Goal: Task Accomplishment & Management: Use online tool/utility

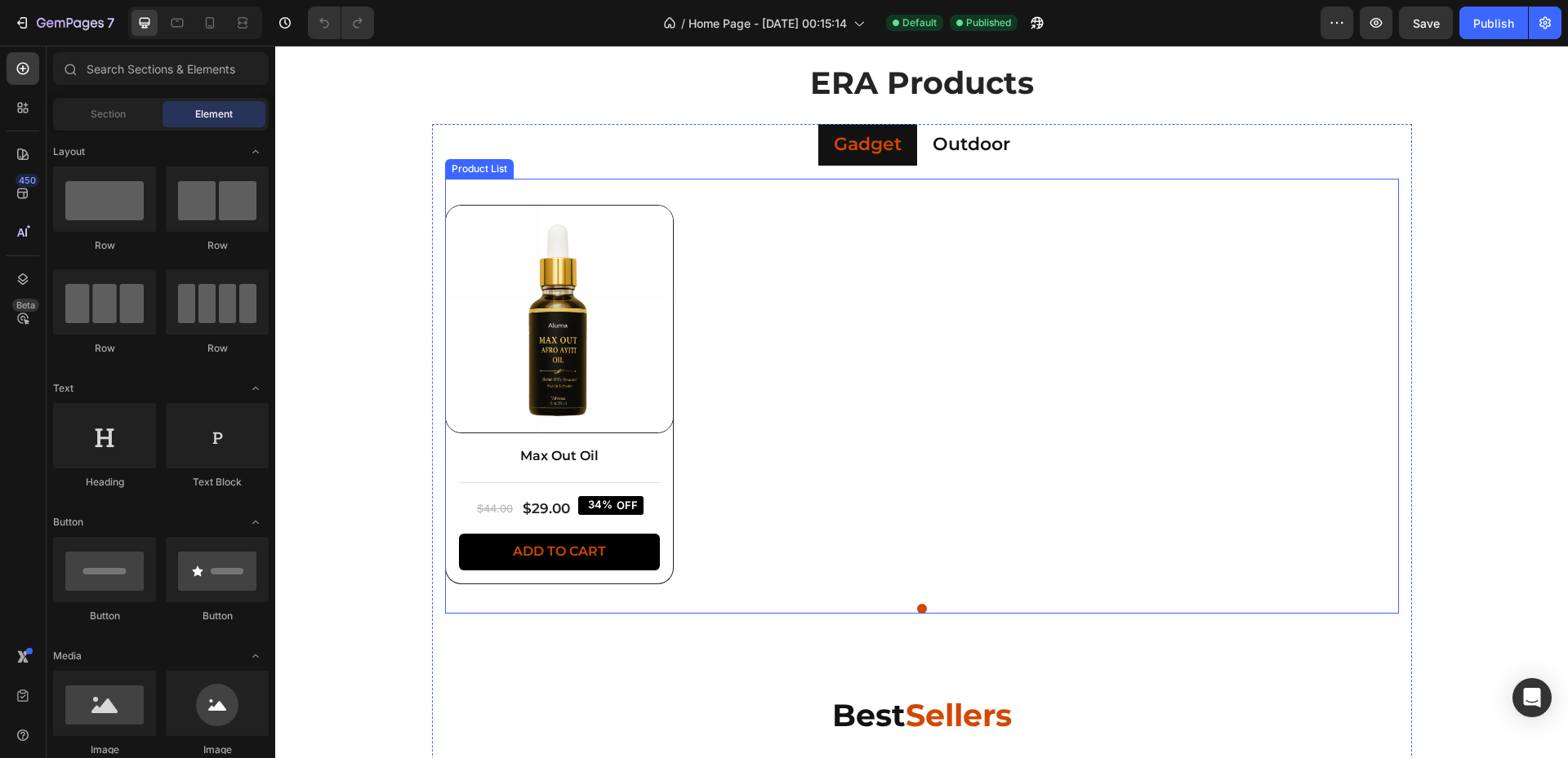
scroll to position [762, 0]
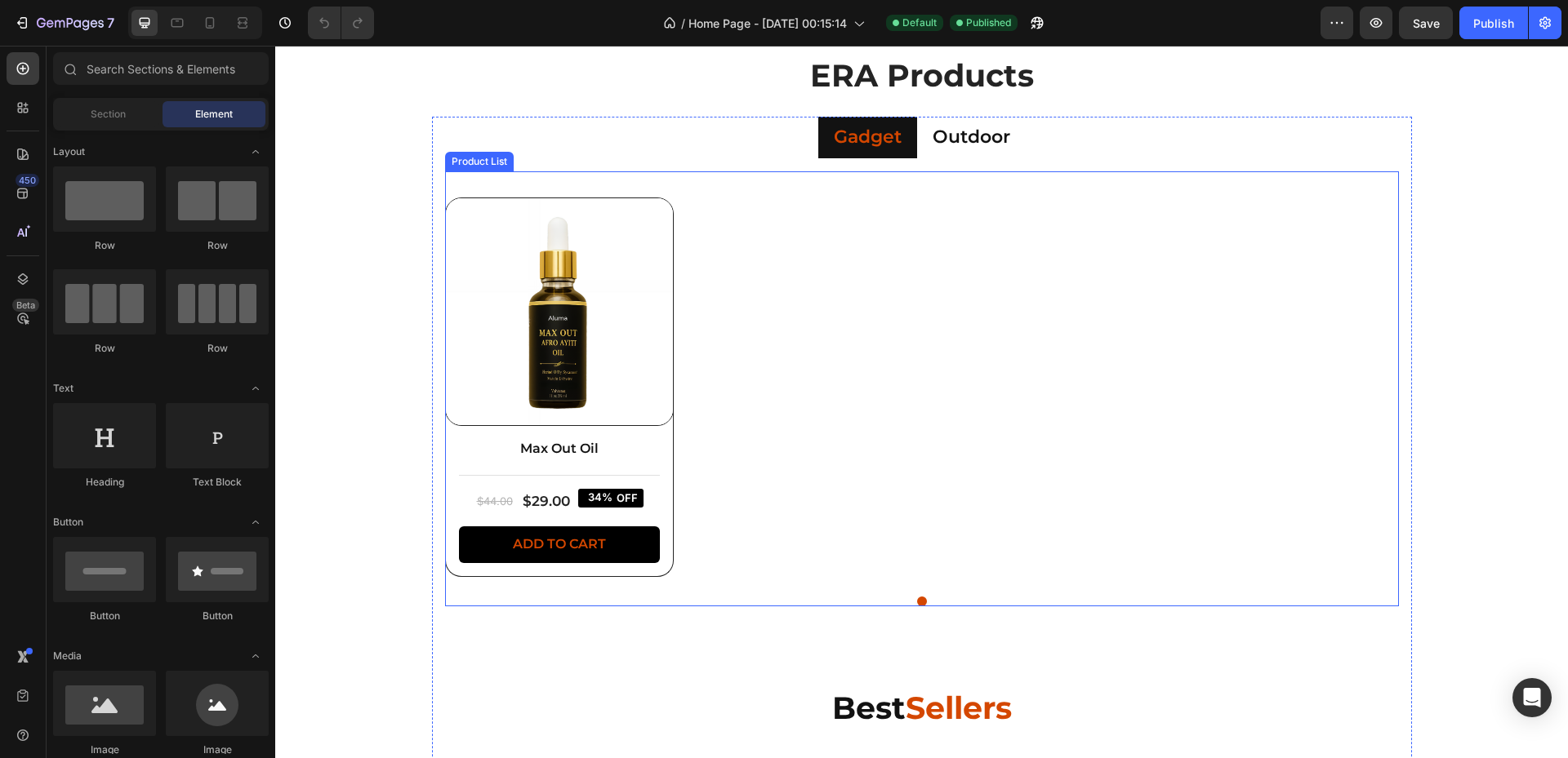
click at [694, 368] on div "Product Images Max Out Oil Product Title Title Line $44.00 Product Price Produc…" at bounding box center [922, 391] width 954 height 387
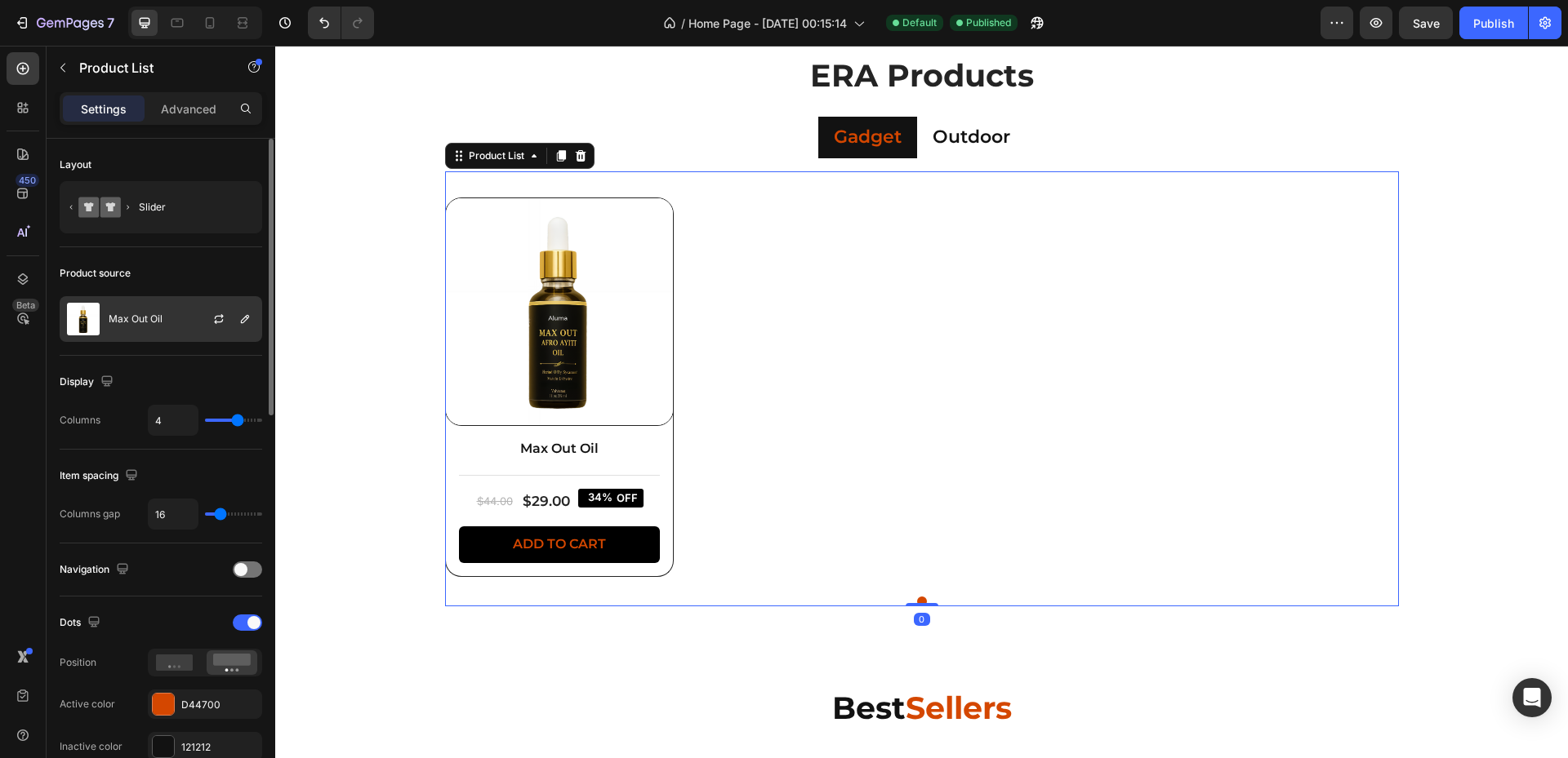
click at [148, 313] on p "Max Out Oil" at bounding box center [135, 319] width 54 height 12
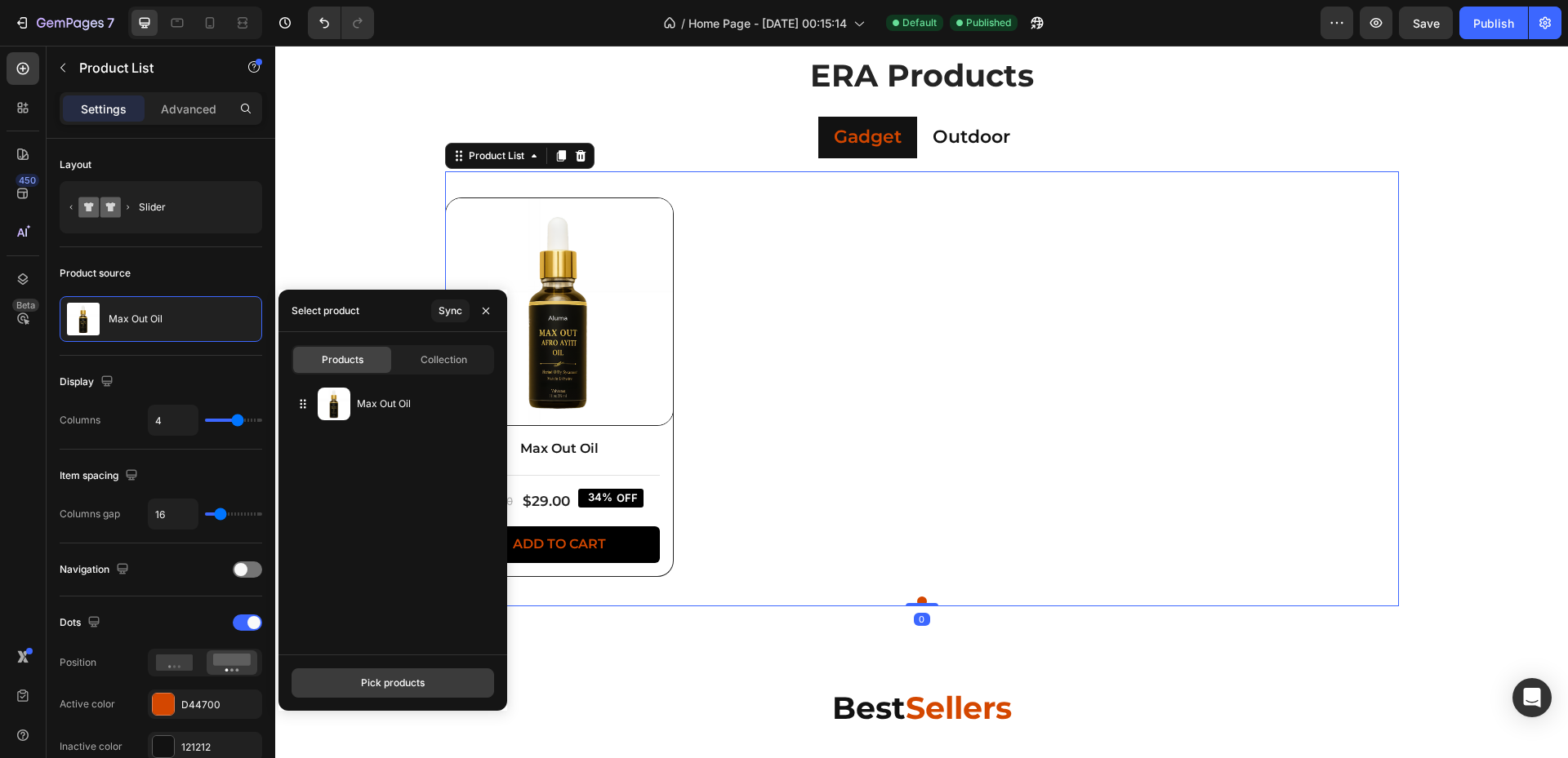
click at [400, 678] on div "Pick products" at bounding box center [392, 683] width 63 height 15
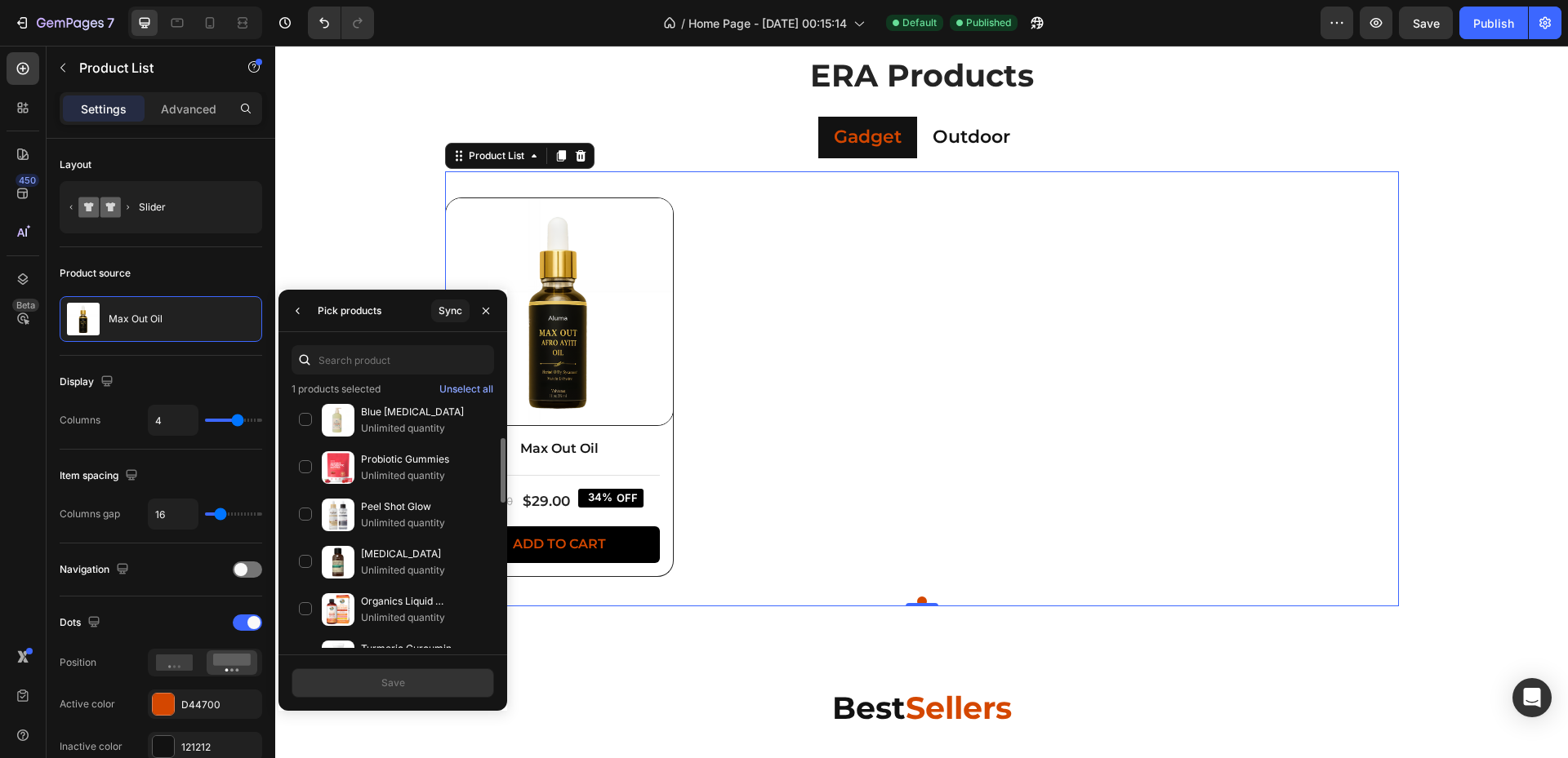
scroll to position [0, 0]
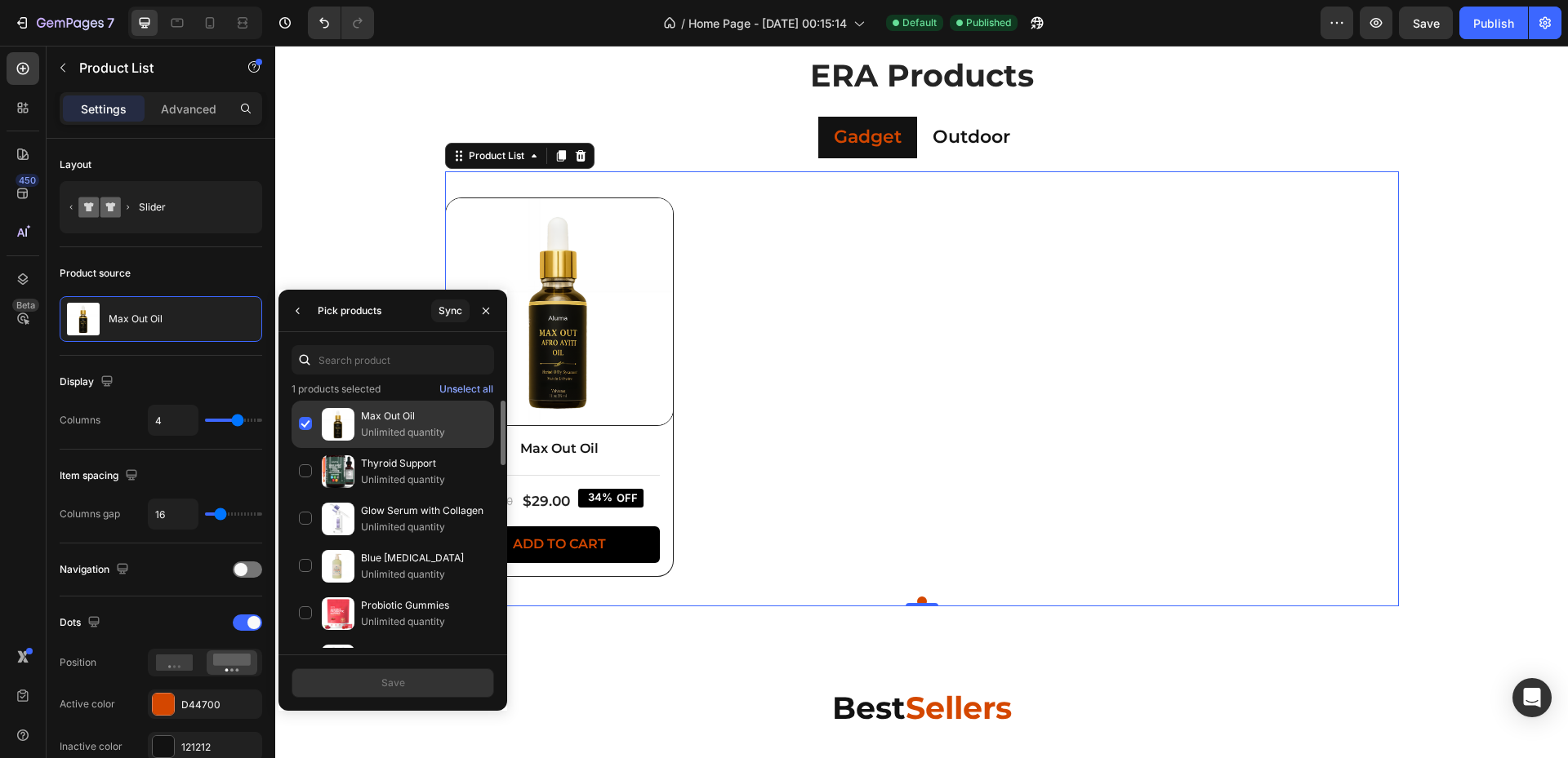
click at [360, 439] on div "Max Out Oil Unlimited quantity" at bounding box center [393, 424] width 202 height 48
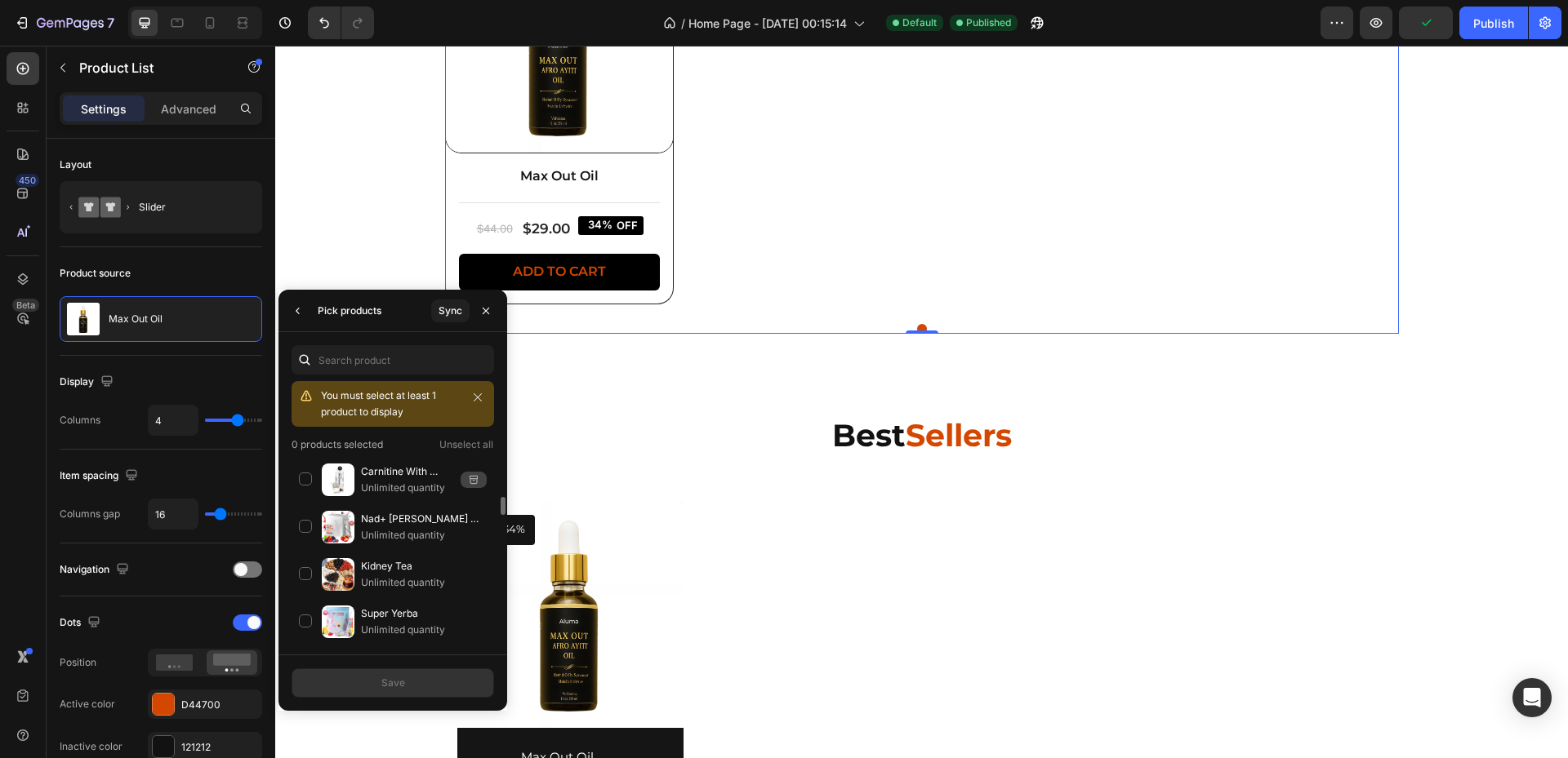
scroll to position [987, 0]
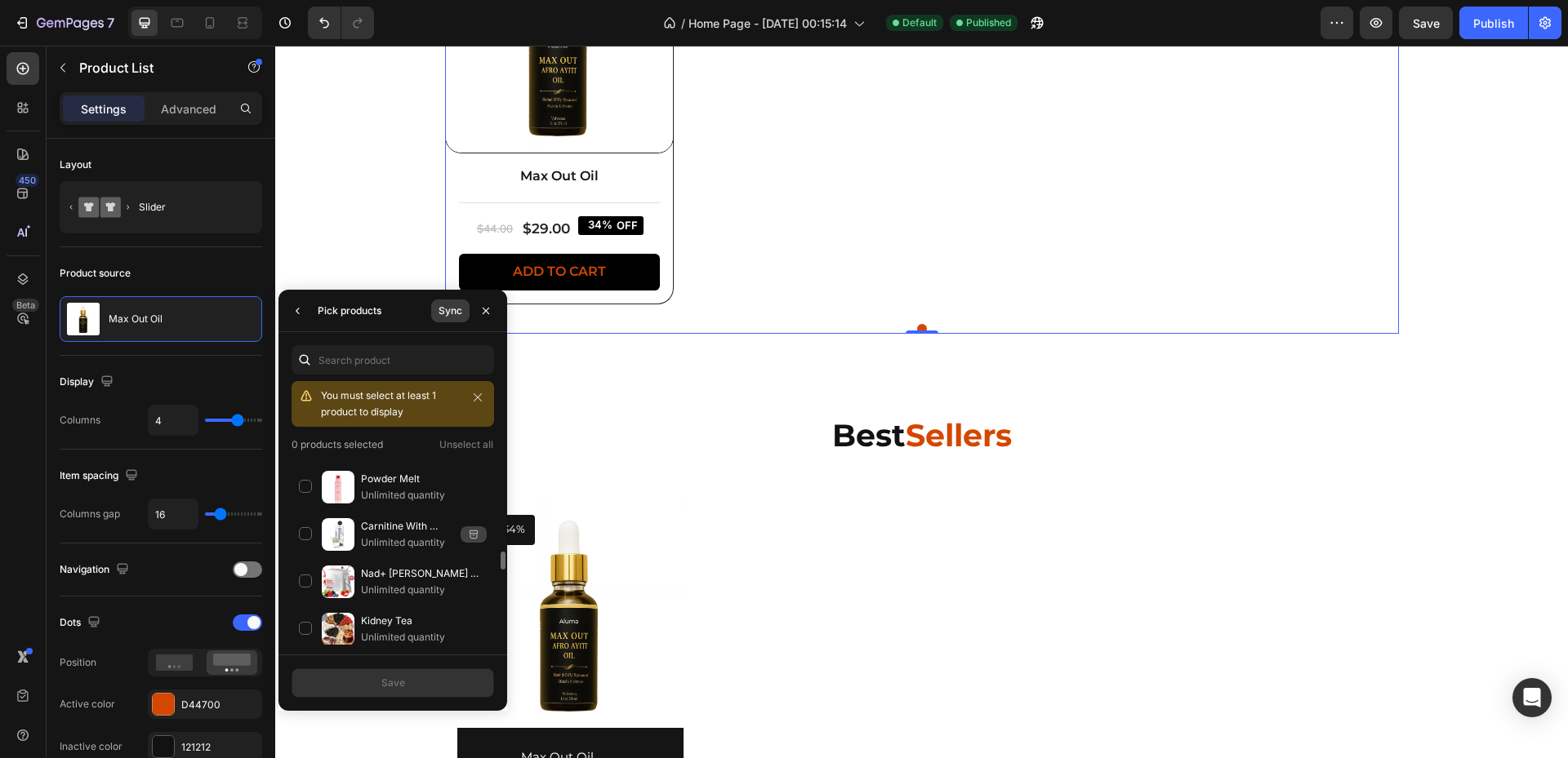
click at [442, 315] on div "Sync" at bounding box center [451, 310] width 23 height 15
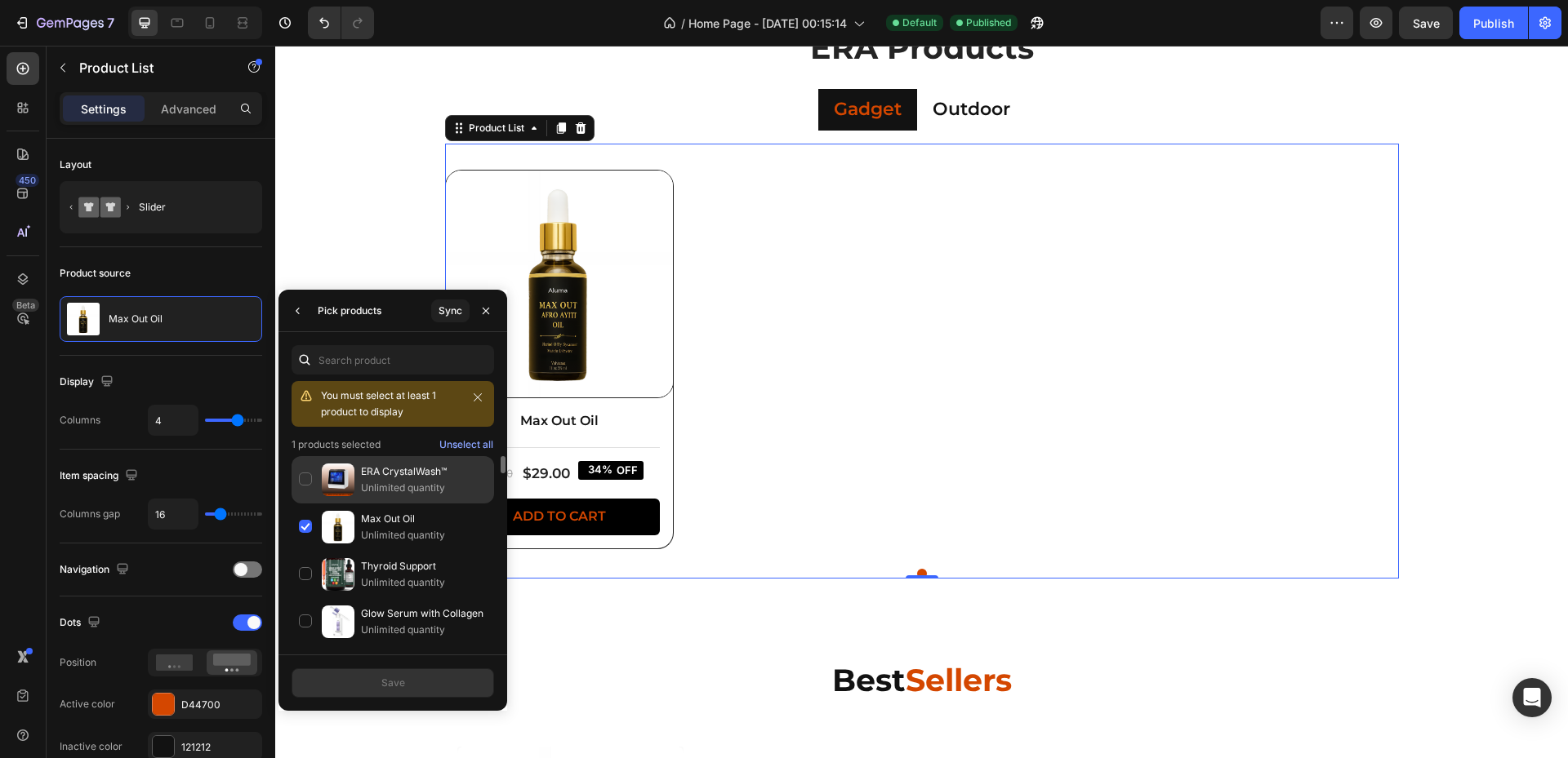
scroll to position [762, 0]
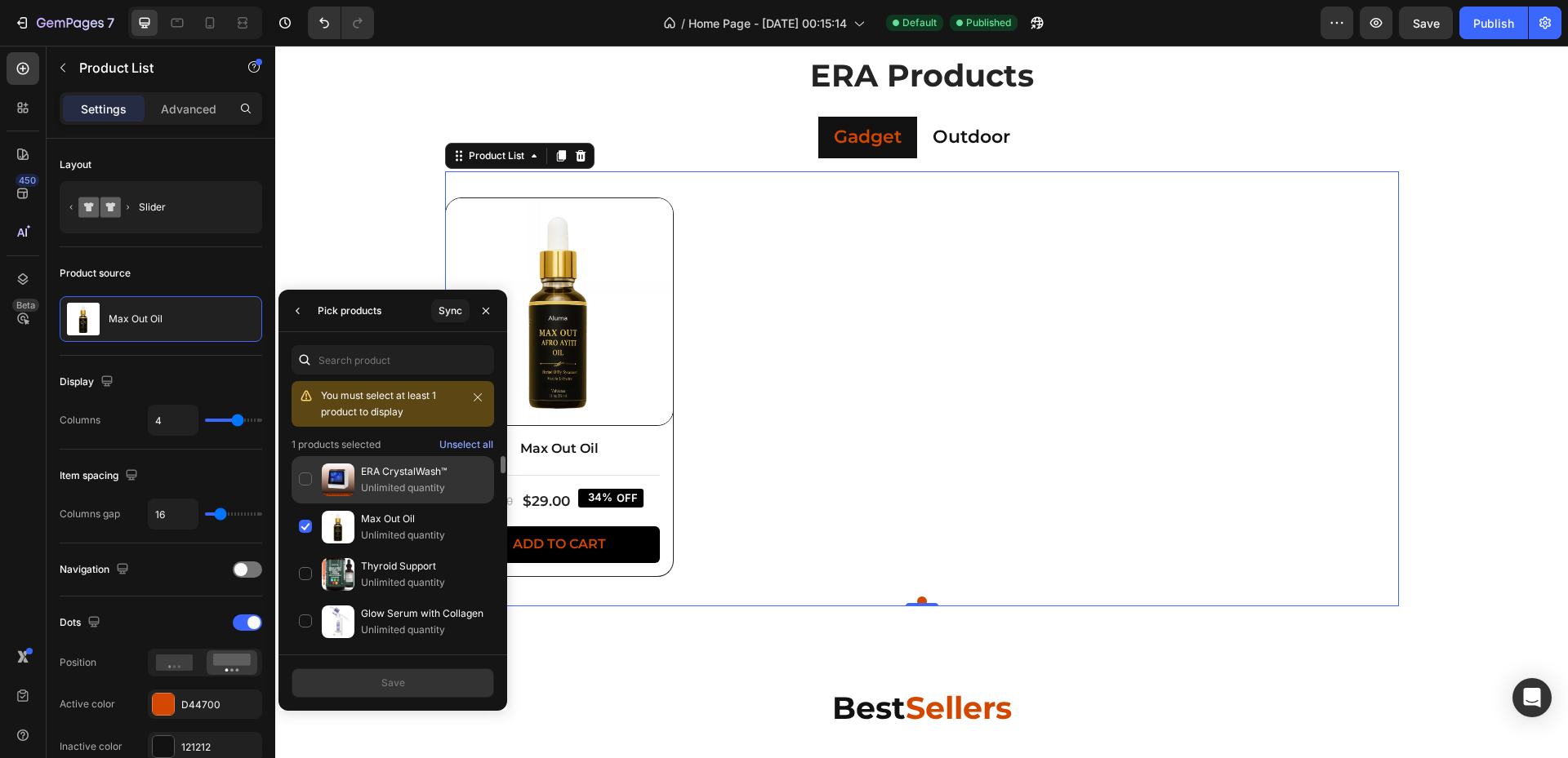
click at [302, 474] on div "ERA CrystalWash™ Unlimited quantity" at bounding box center [393, 480] width 202 height 48
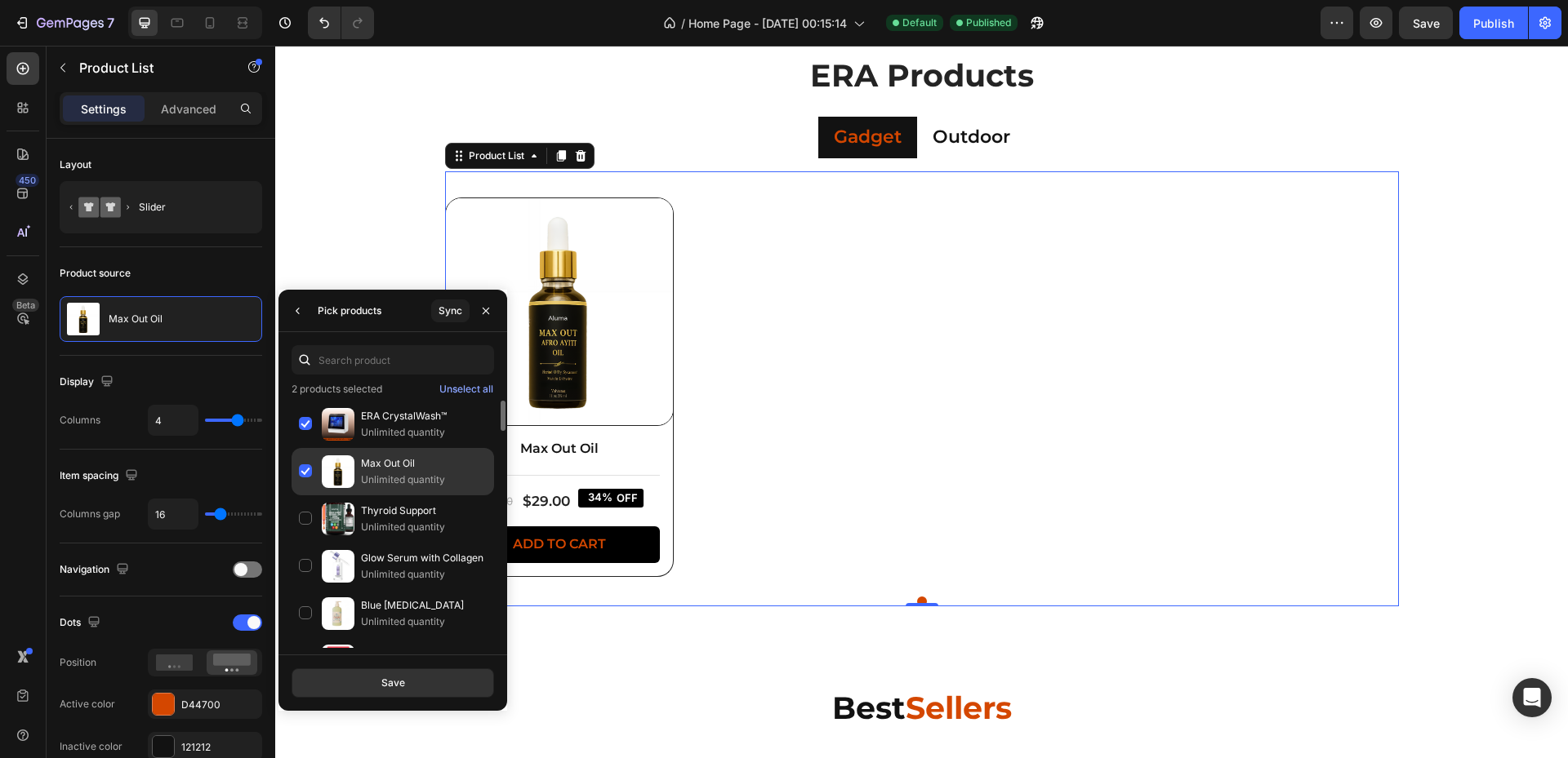
drag, startPoint x: 309, startPoint y: 461, endPoint x: 313, endPoint y: 469, distance: 8.9
click at [308, 462] on div "Max Out Oil Unlimited quantity" at bounding box center [393, 472] width 202 height 48
click at [419, 682] on button "Save" at bounding box center [393, 683] width 202 height 29
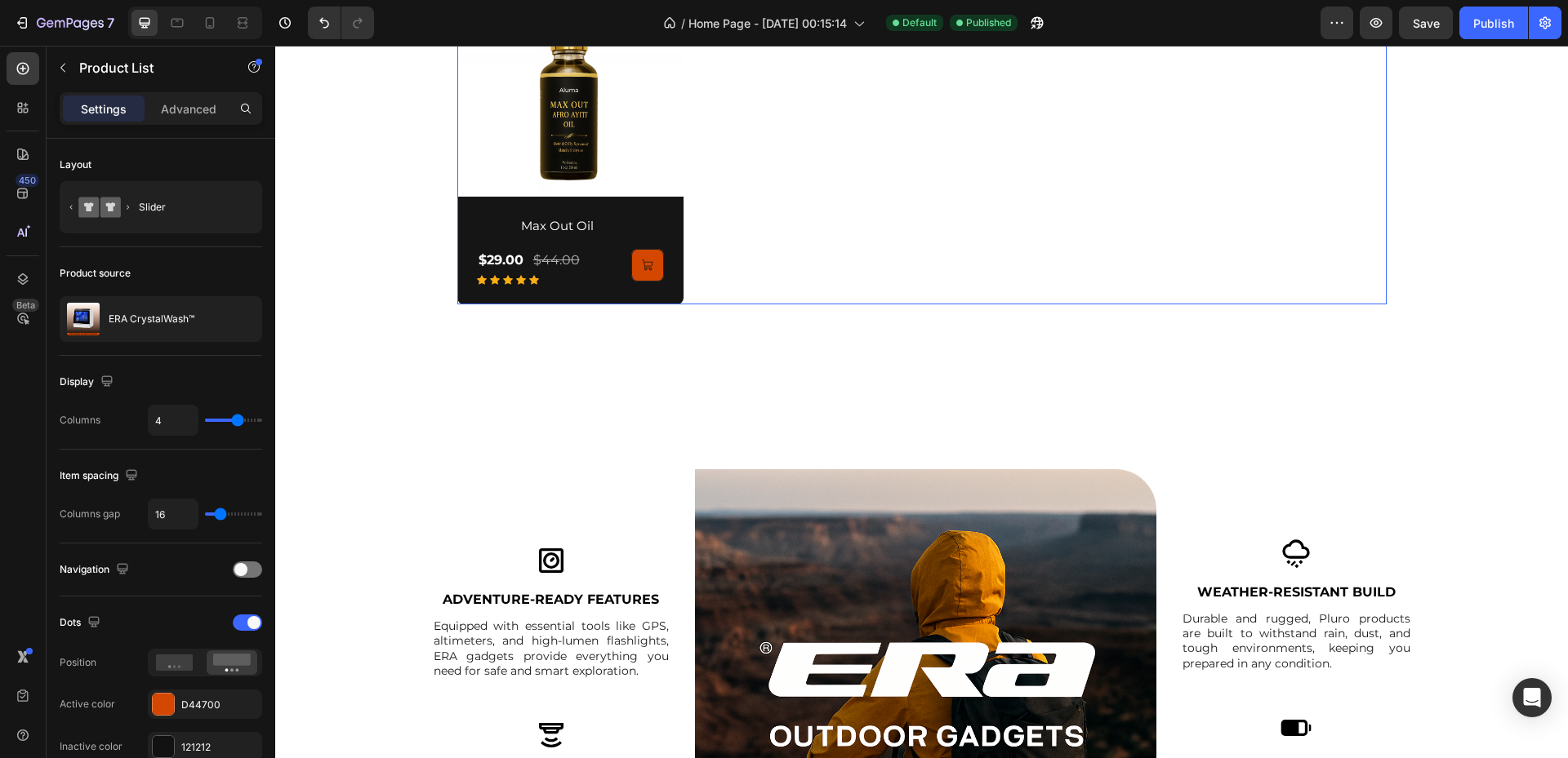
click at [648, 183] on img at bounding box center [570, 84] width 226 height 226
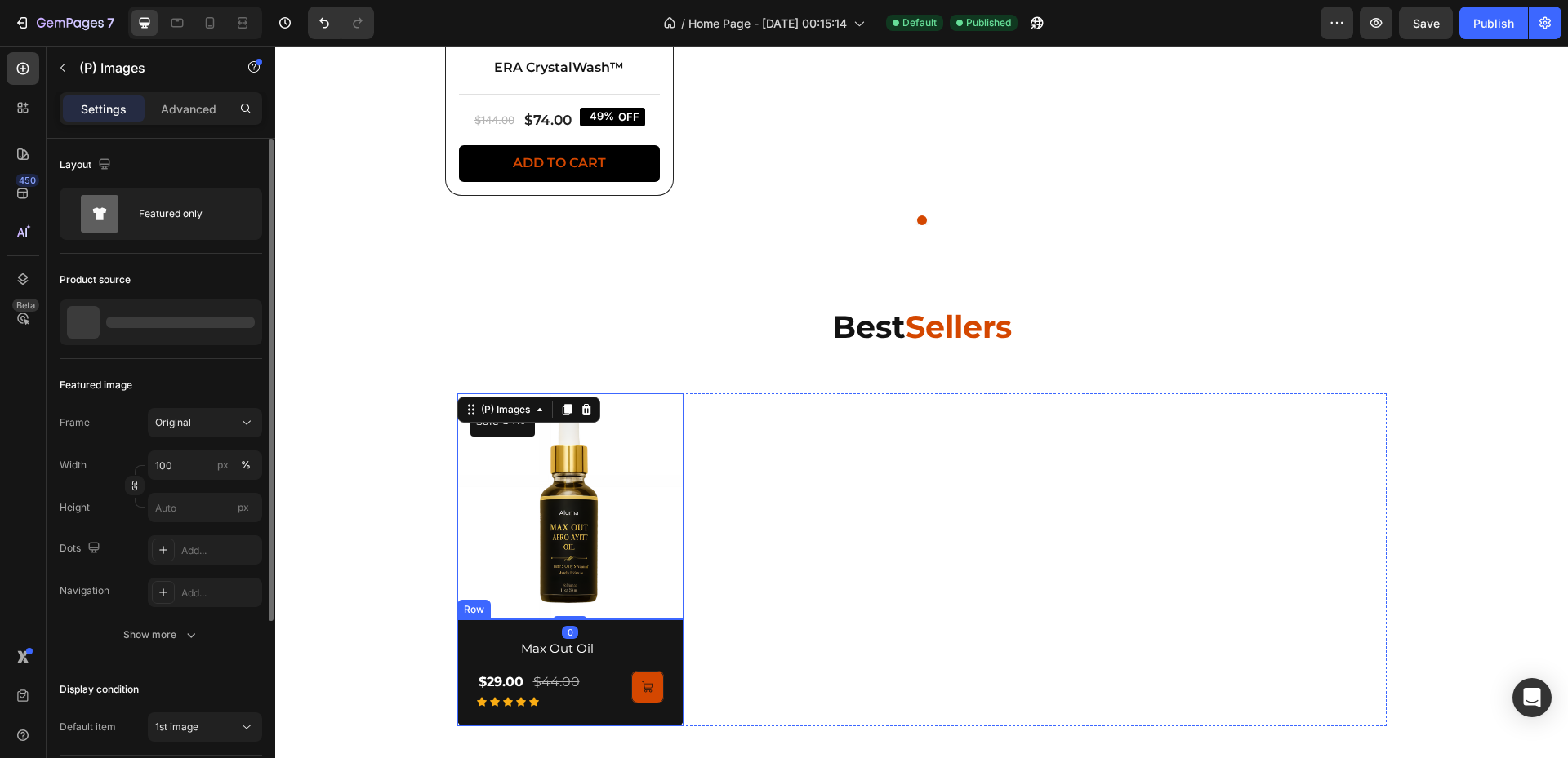
scroll to position [1566, 0]
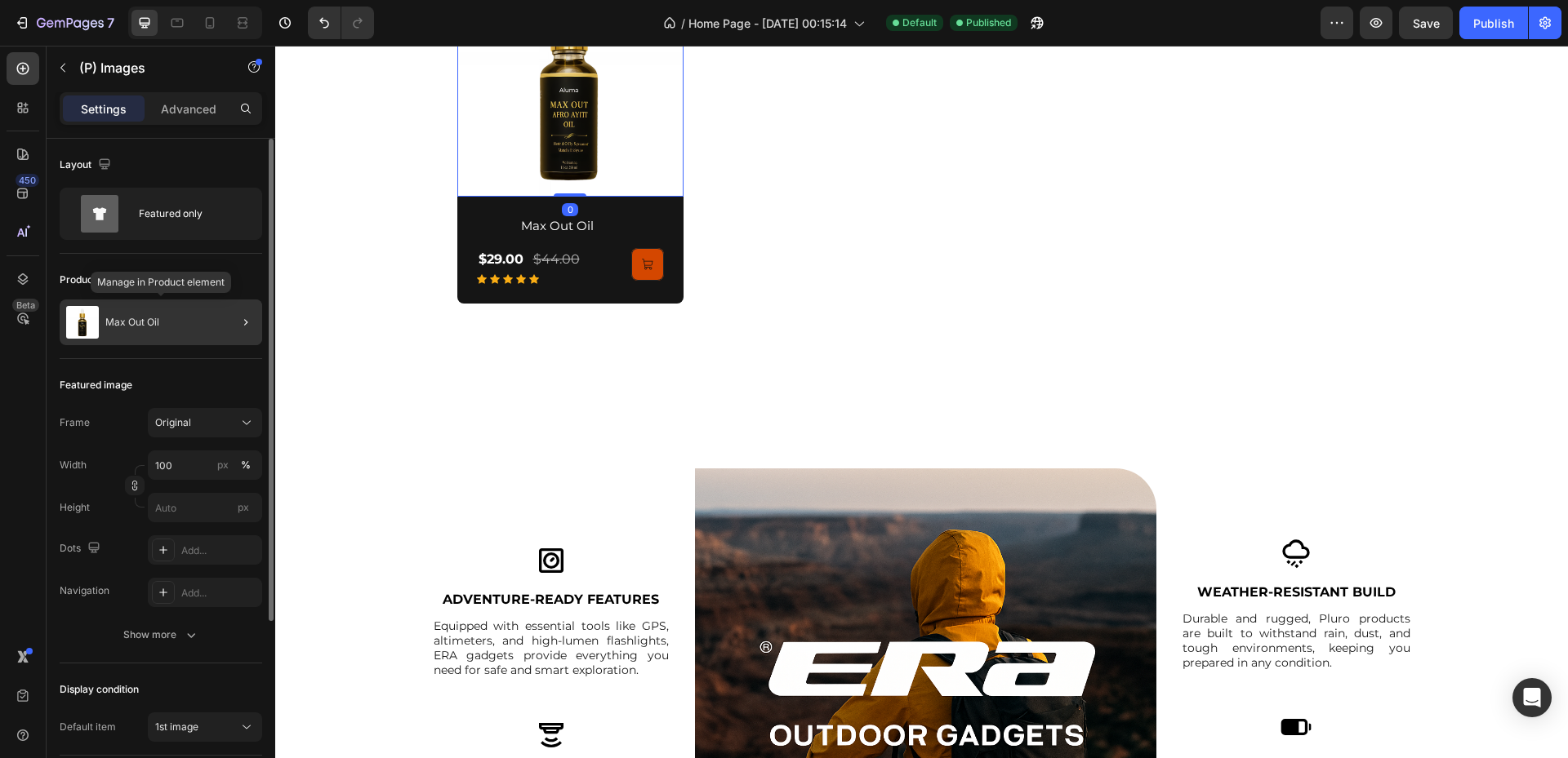
click at [161, 317] on div "Max Out Oil" at bounding box center [161, 322] width 202 height 46
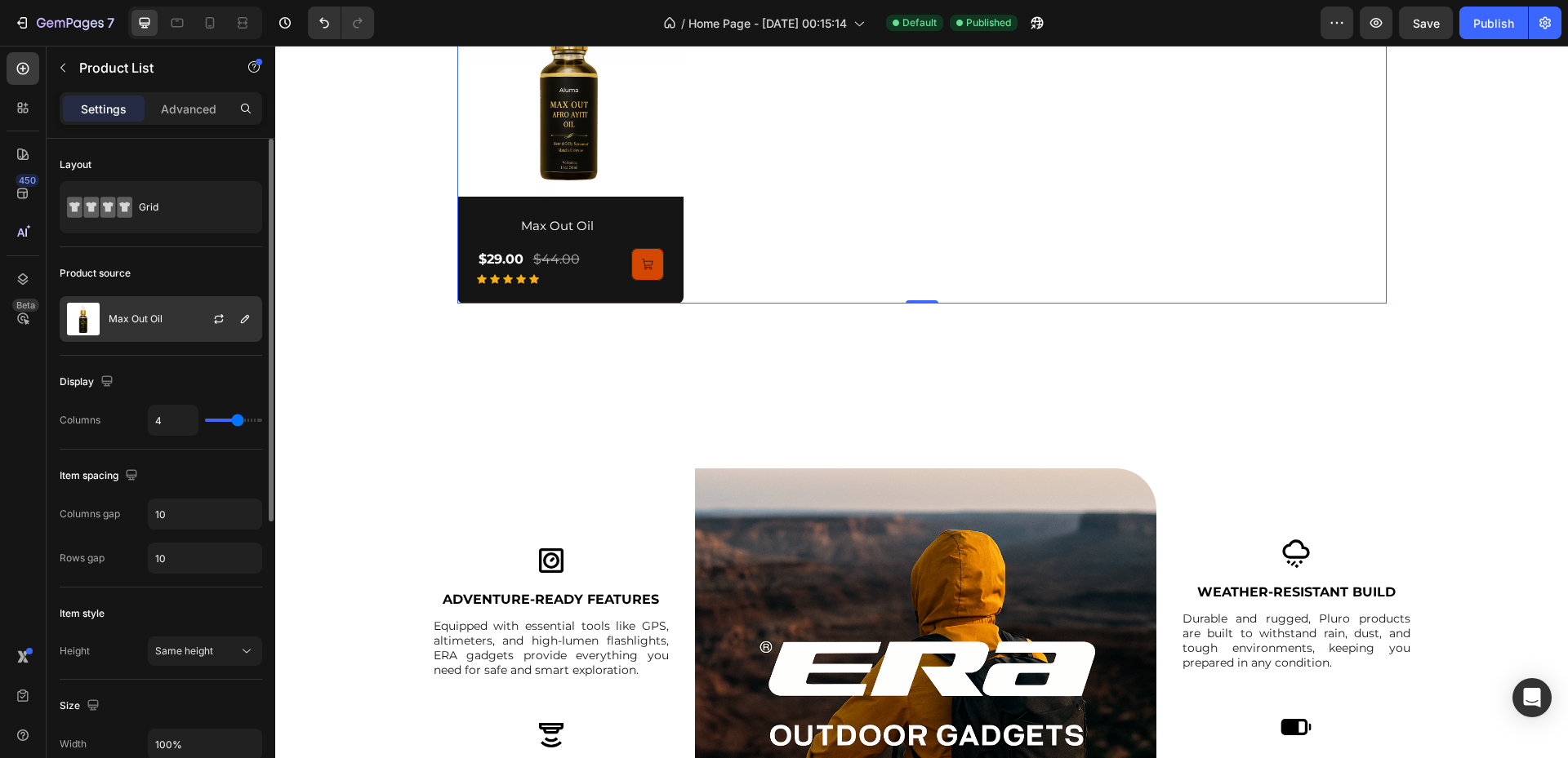
click at [153, 340] on div "Max Out Oil" at bounding box center [161, 319] width 202 height 46
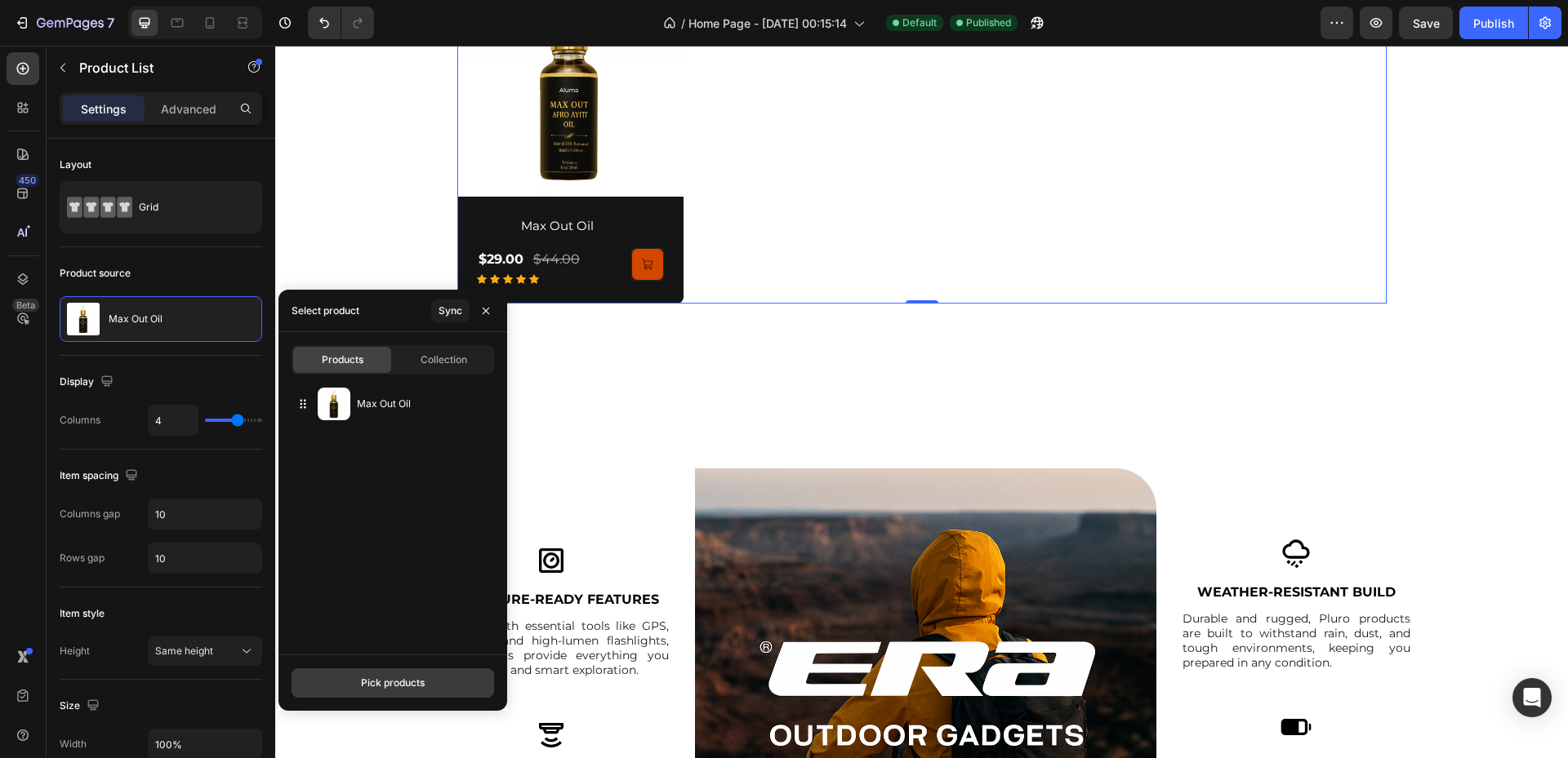
click at [349, 680] on button "Pick products" at bounding box center [393, 683] width 202 height 29
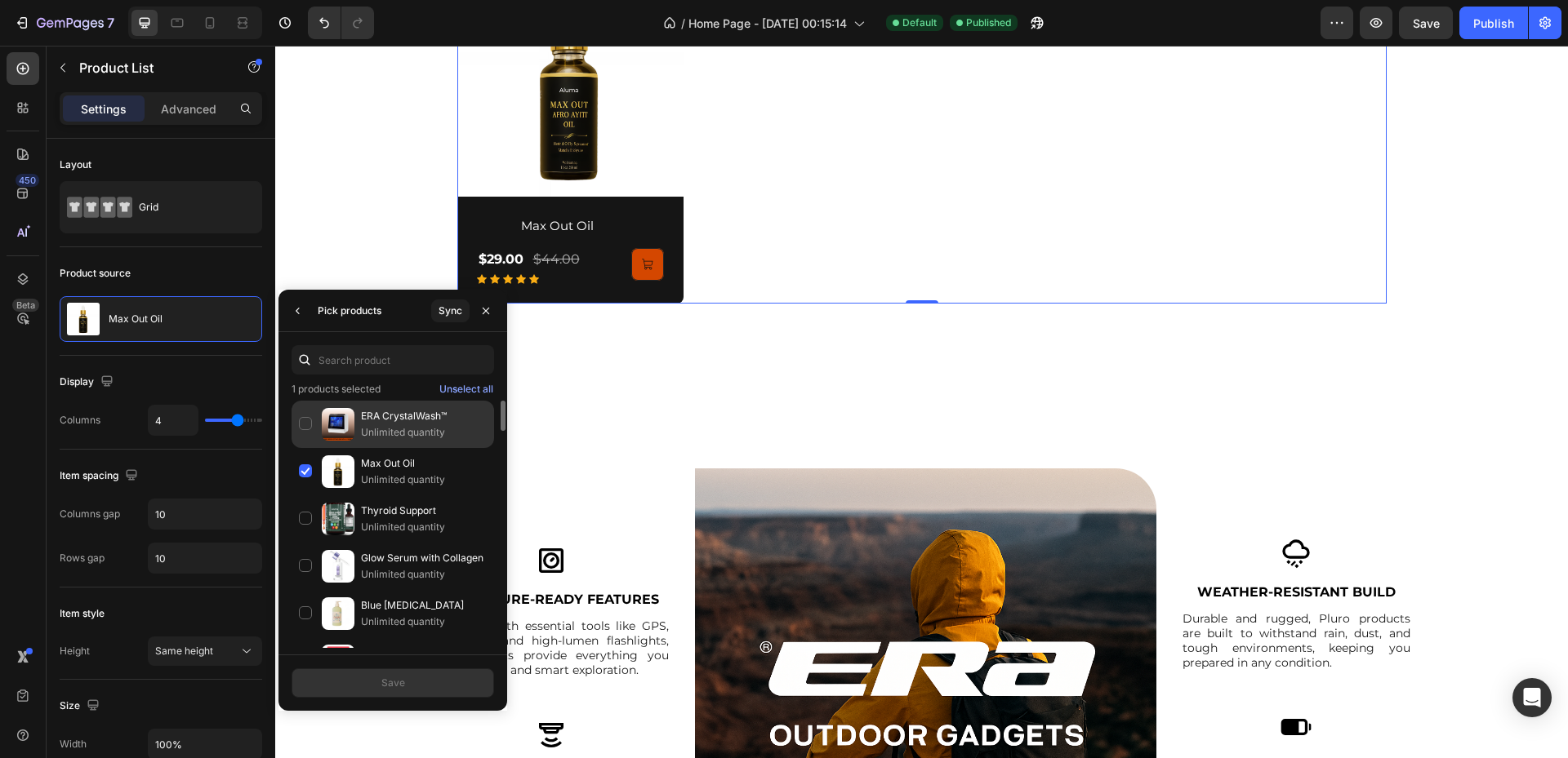
click at [318, 471] on div "Max Out Oil Unlimited quantity" at bounding box center [393, 472] width 202 height 48
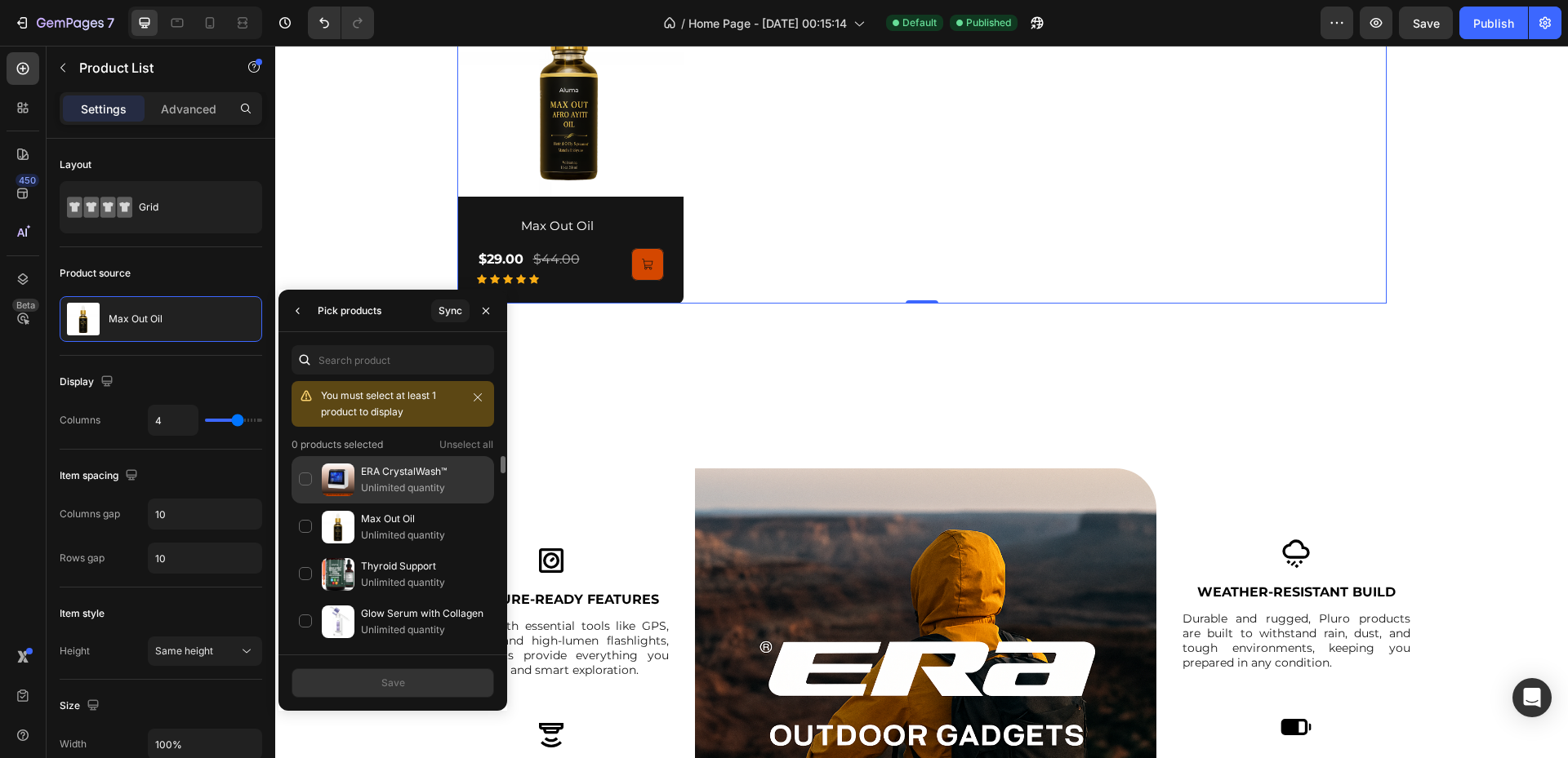
click at [306, 491] on div "ERA CrystalWash™ Unlimited quantity" at bounding box center [393, 480] width 202 height 48
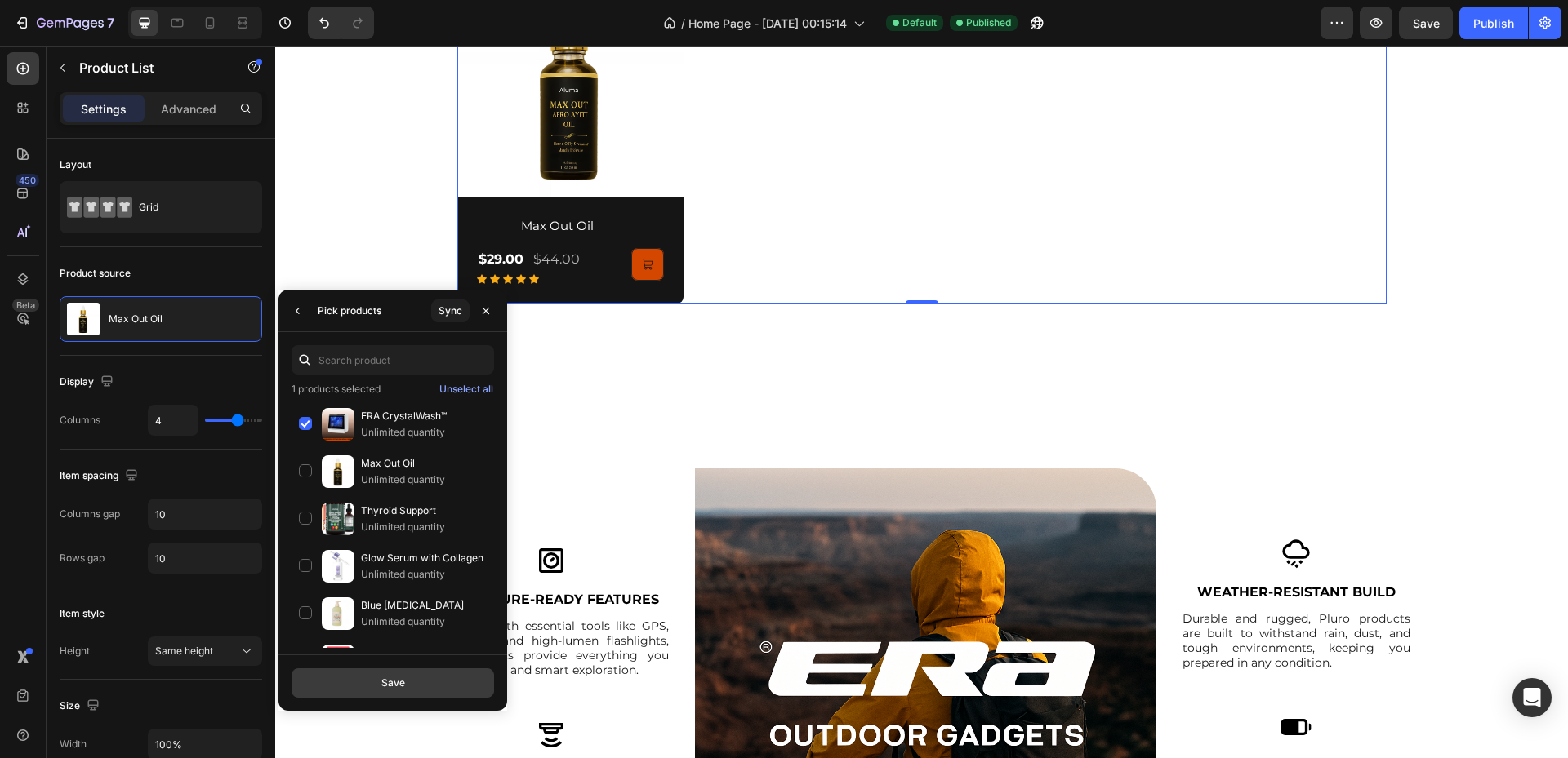
drag, startPoint x: 413, startPoint y: 683, endPoint x: 451, endPoint y: 411, distance: 274.6
click at [413, 684] on button "Save" at bounding box center [393, 683] width 202 height 29
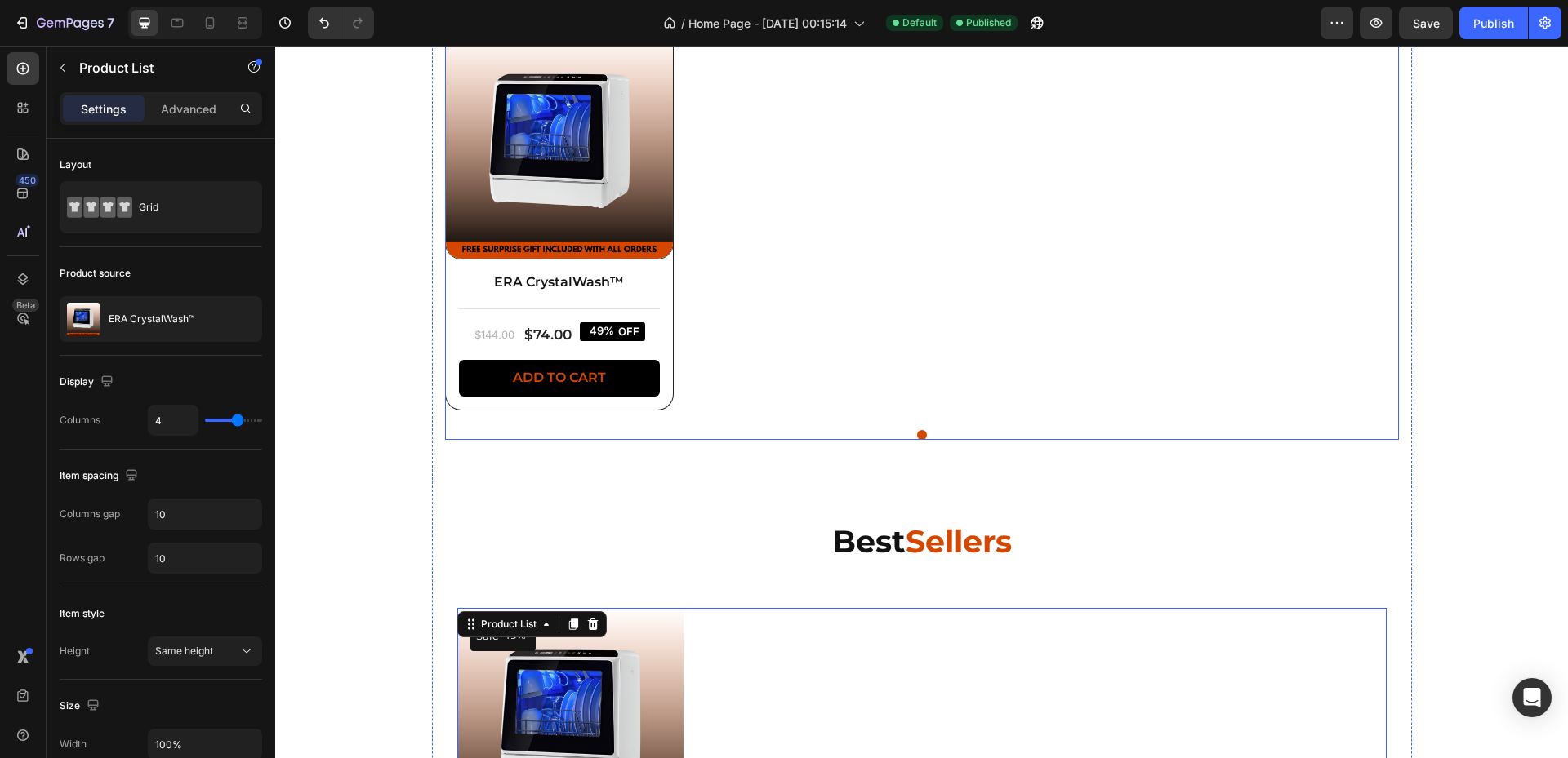
scroll to position [804, 0]
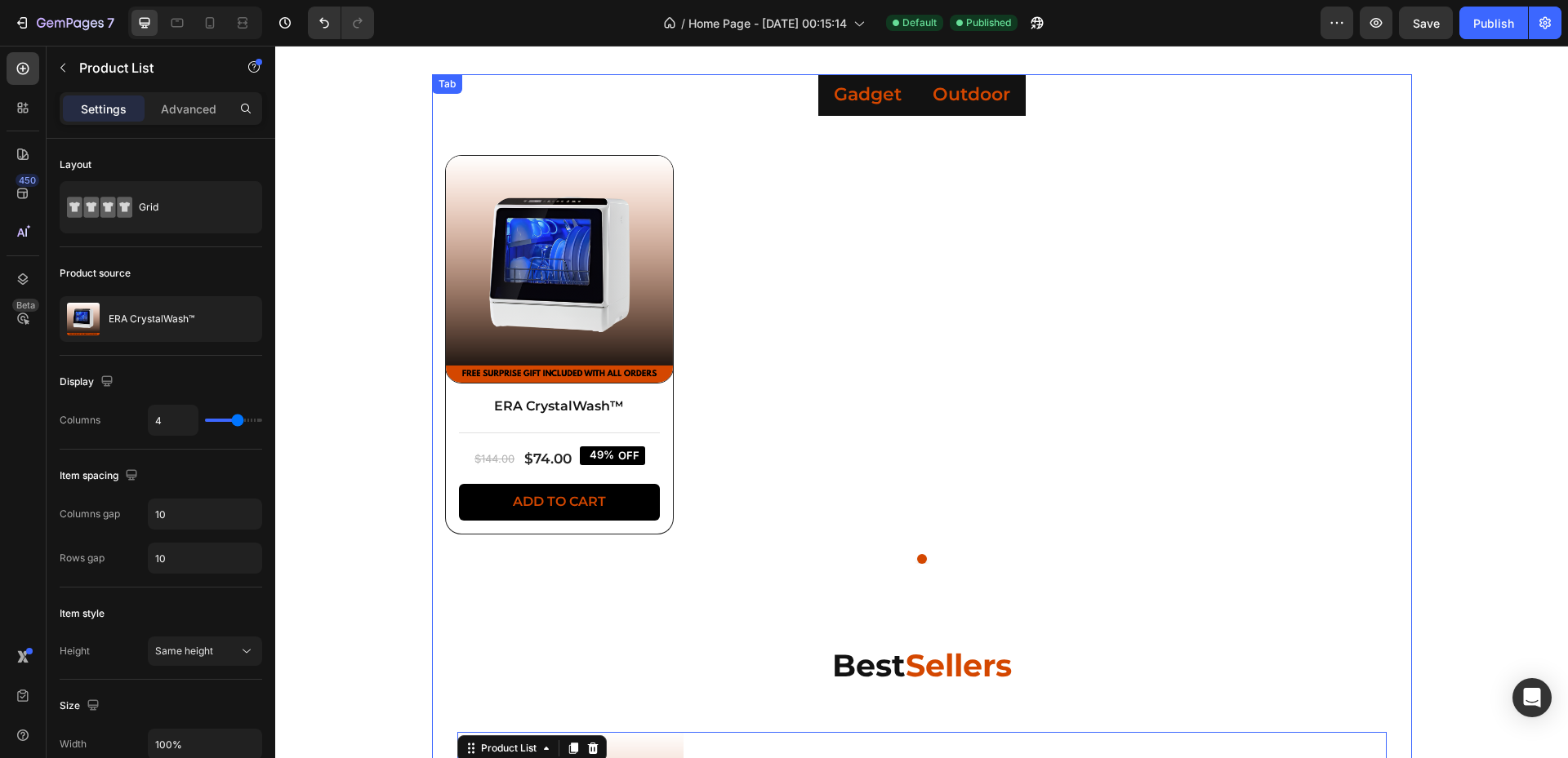
click at [992, 94] on p "Outdoor" at bounding box center [971, 95] width 78 height 23
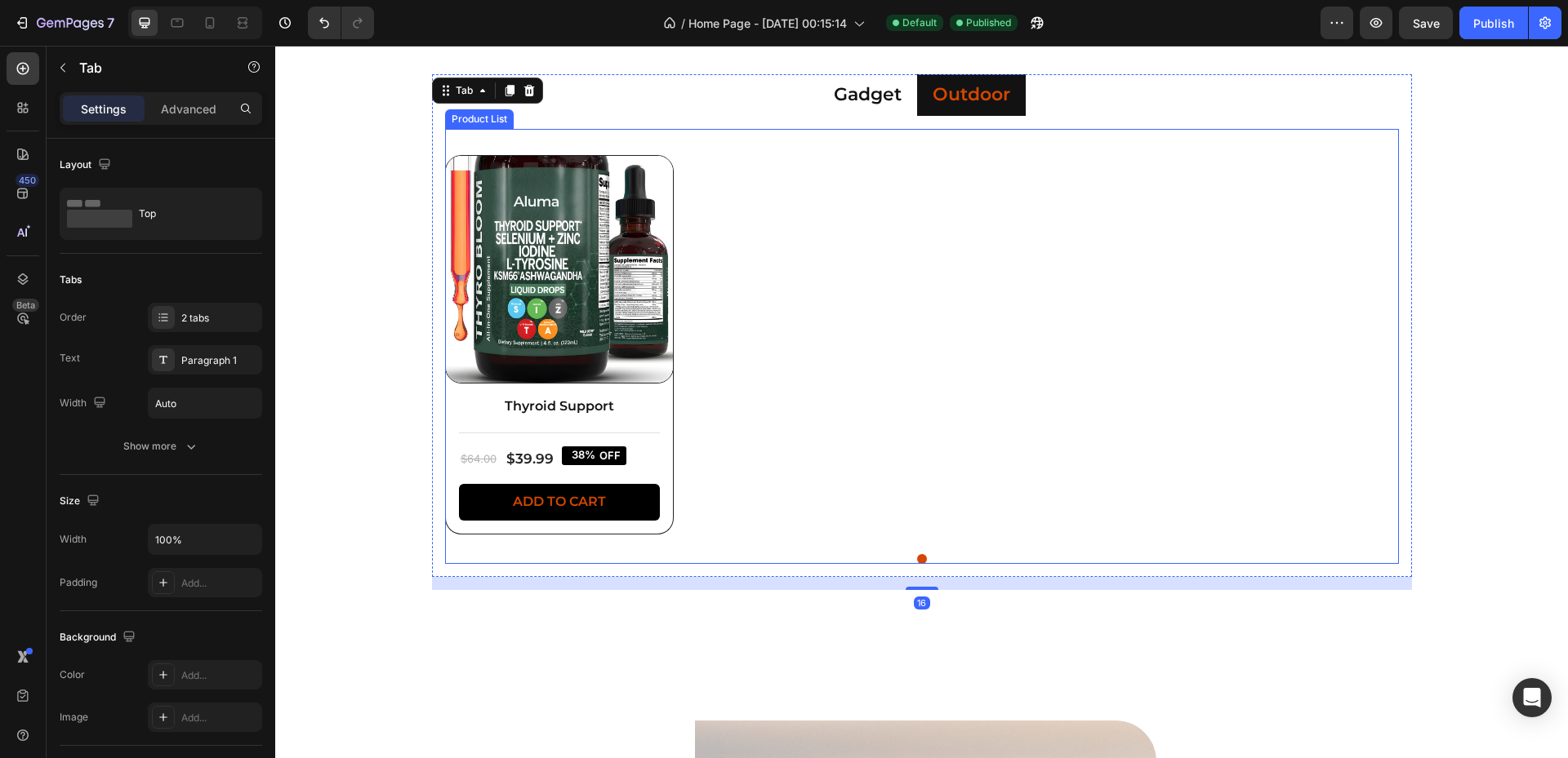
click at [730, 288] on div "Product Images Thyroid Support Product Title Title Line $64.00 Product Price Pr…" at bounding box center [922, 348] width 954 height 387
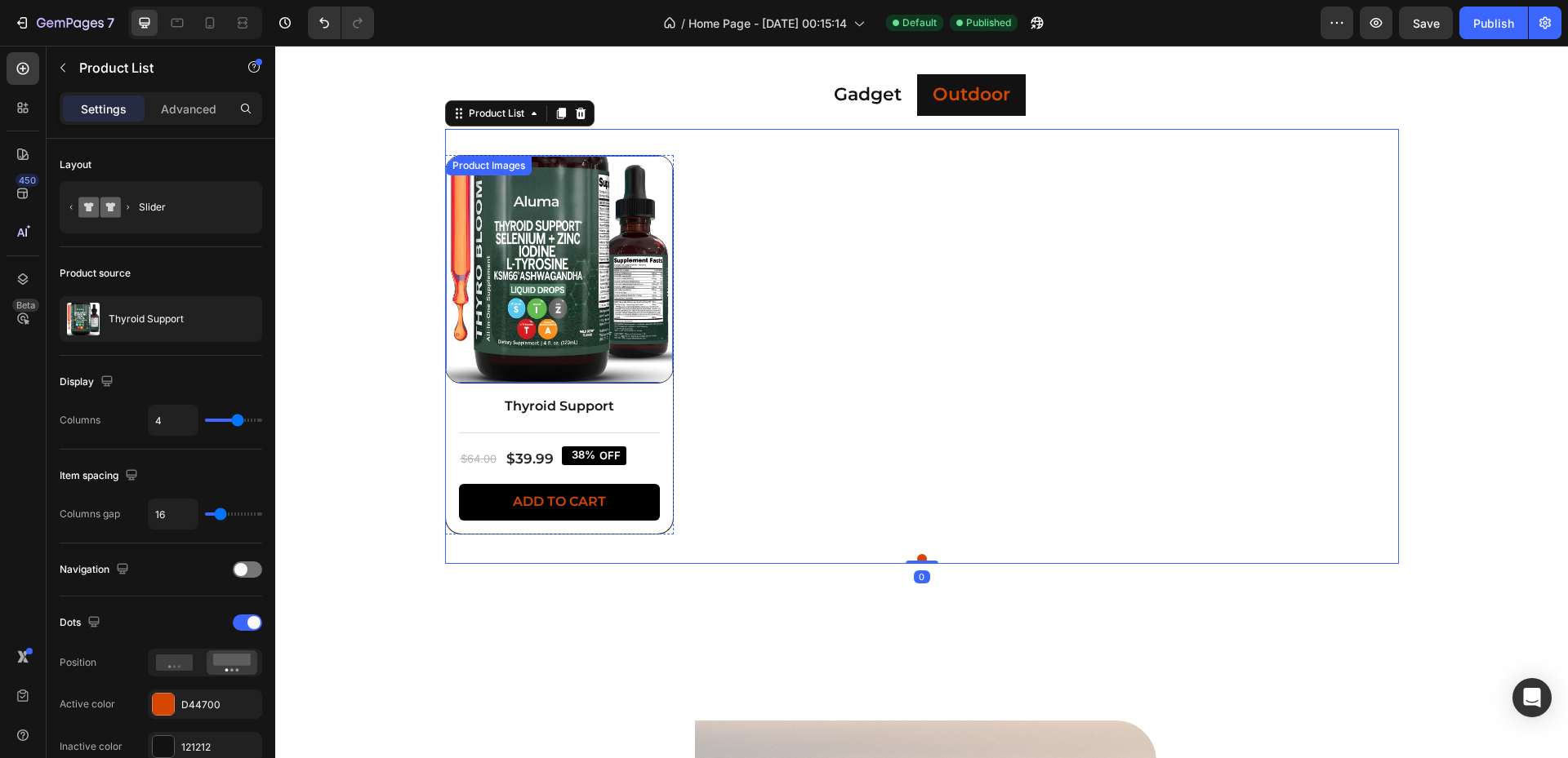
click at [482, 348] on img at bounding box center [559, 269] width 227 height 227
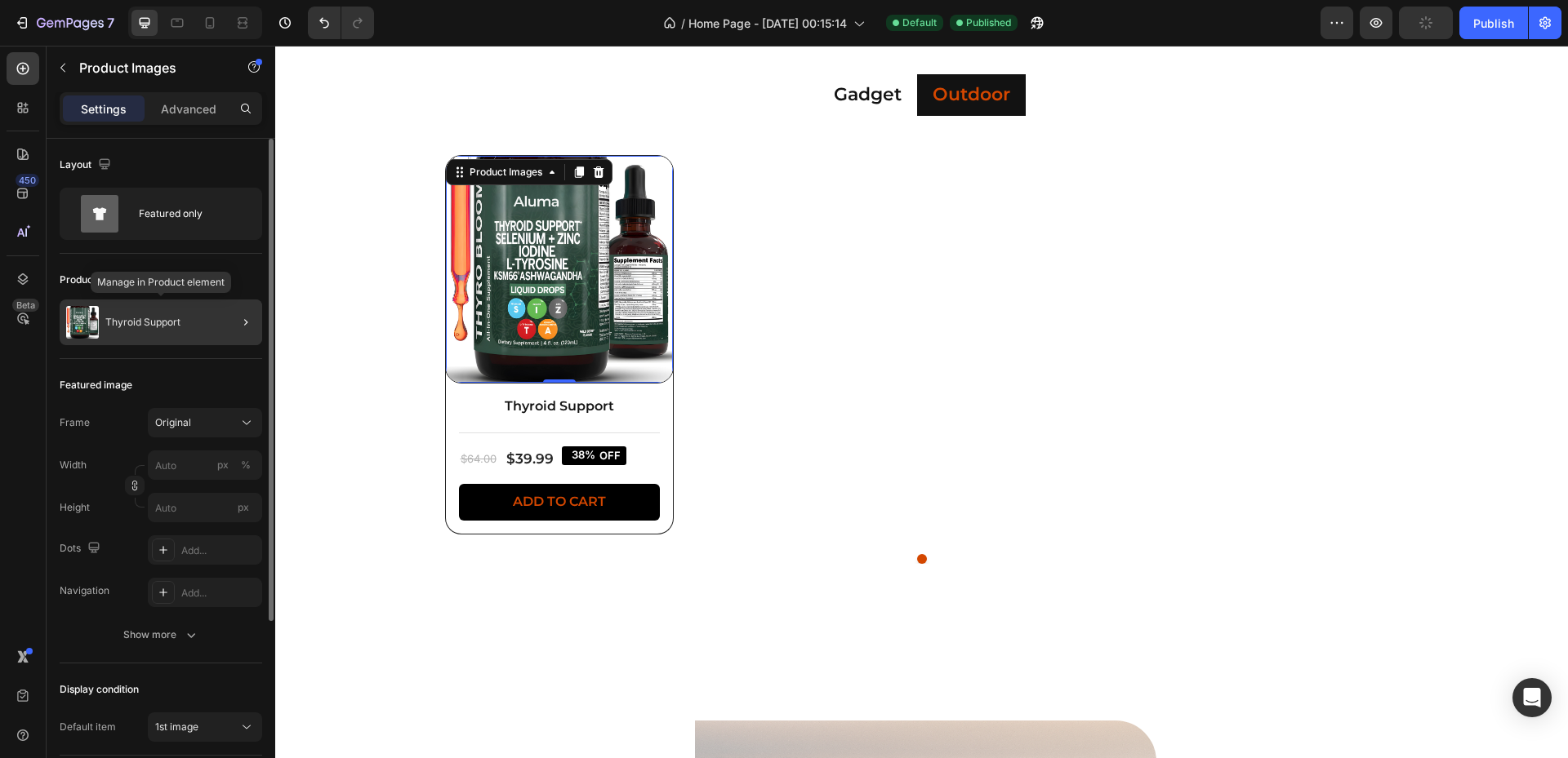
click at [124, 323] on p "Thyroid Support" at bounding box center [142, 323] width 75 height 12
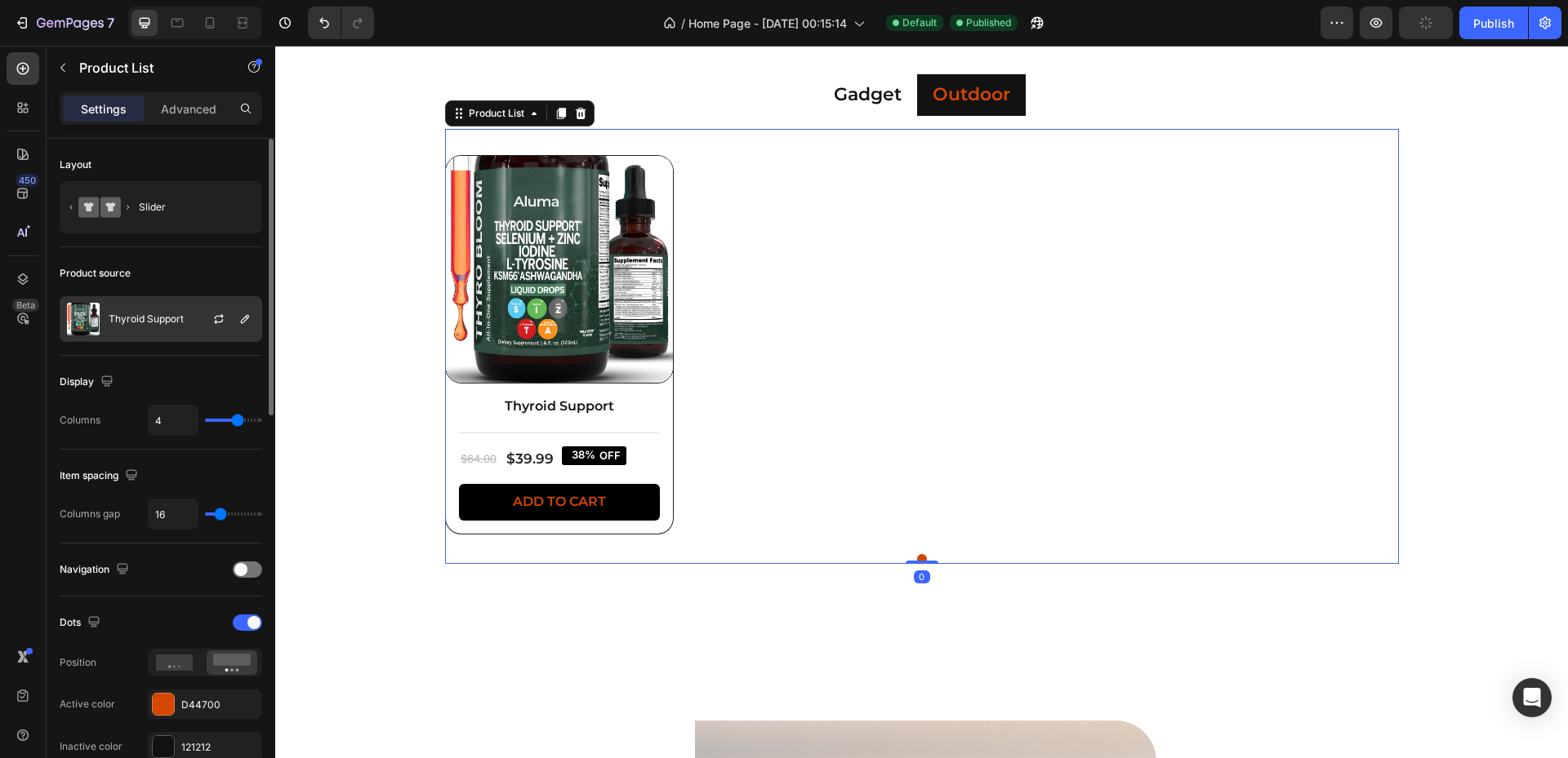
click at [126, 324] on p "Thyroid Support" at bounding box center [146, 319] width 75 height 12
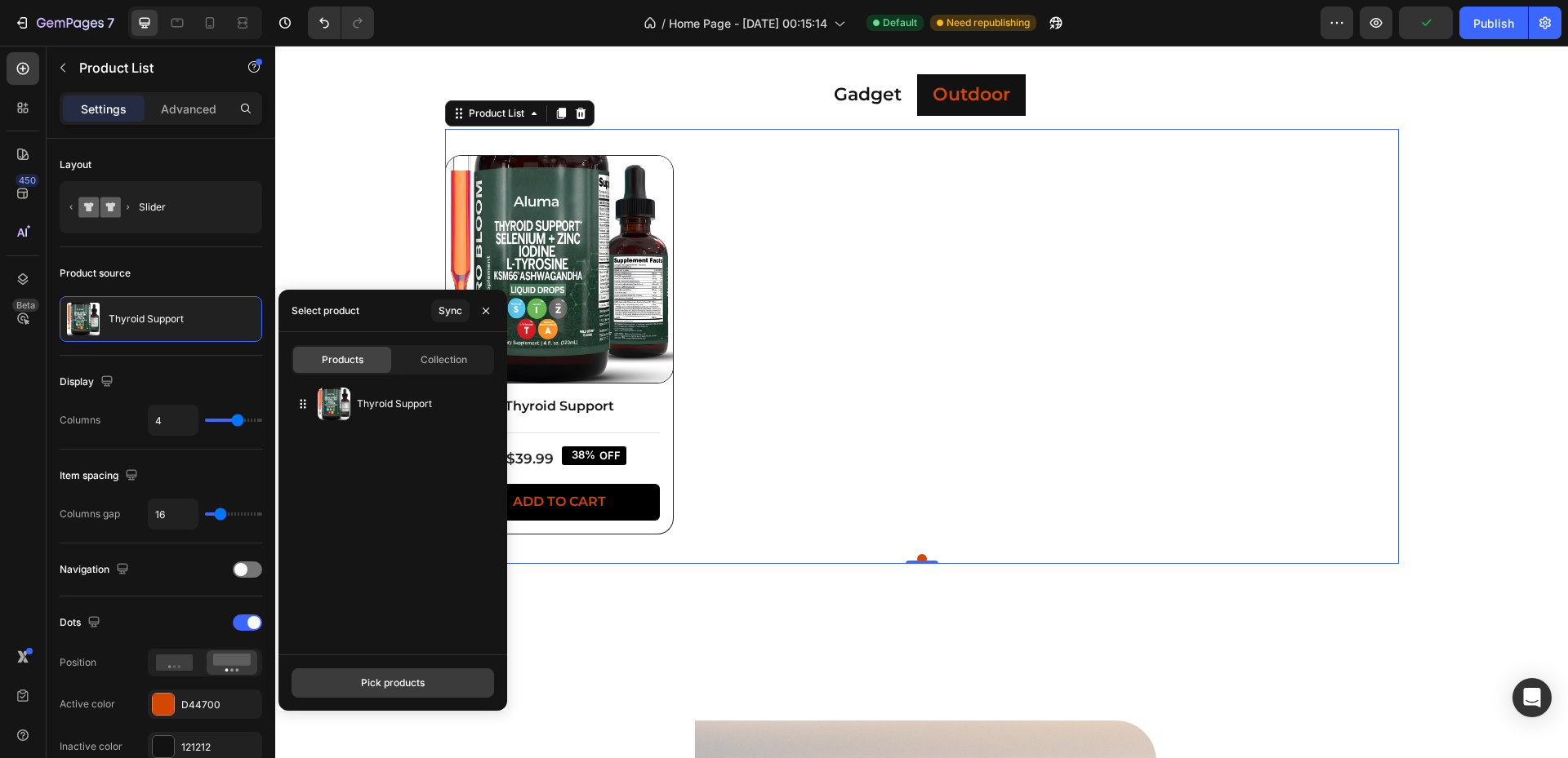
click at [365, 691] on button "Pick products" at bounding box center [393, 683] width 202 height 29
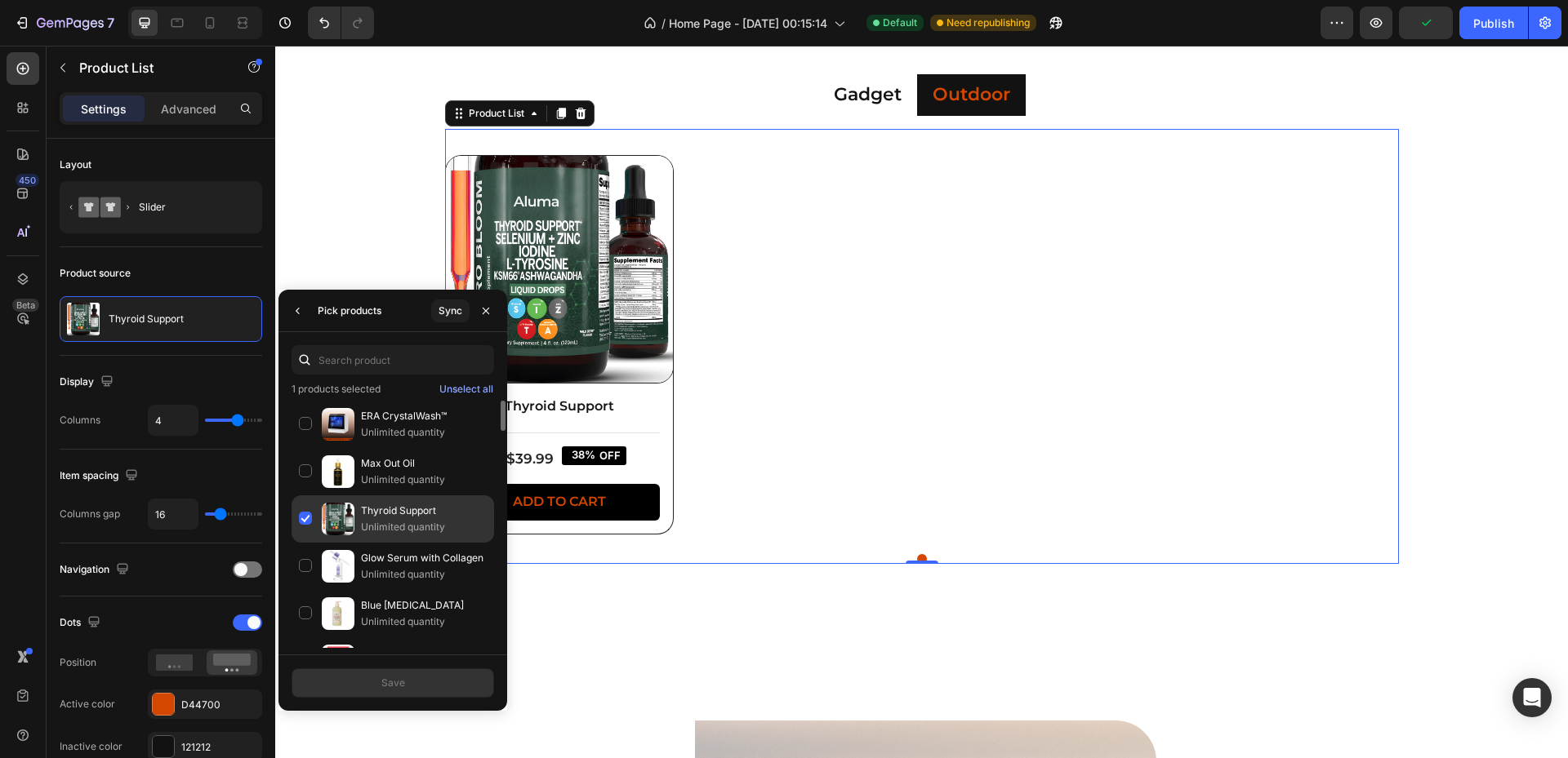
drag, startPoint x: 383, startPoint y: 424, endPoint x: 365, endPoint y: 507, distance: 84.9
click at [383, 423] on div "ERA CrystalWash™ Unlimited quantity" at bounding box center [423, 424] width 126 height 33
click at [365, 524] on p "Unlimited quantity" at bounding box center [423, 527] width 126 height 17
click at [414, 682] on button "Save" at bounding box center [393, 683] width 202 height 29
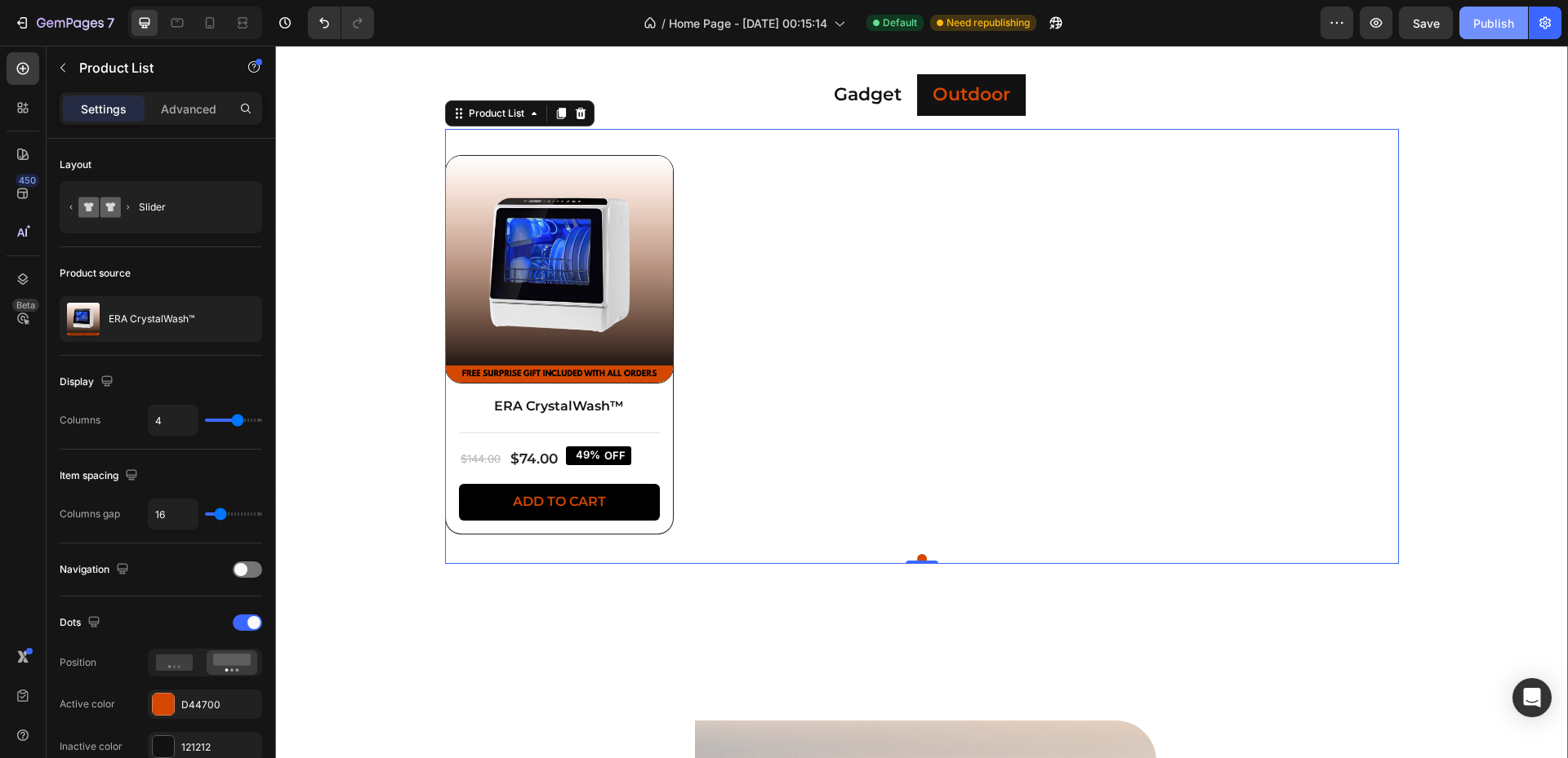
click at [1488, 20] on div "Publish" at bounding box center [1494, 23] width 41 height 18
